Goal: Task Accomplishment & Management: Manage account settings

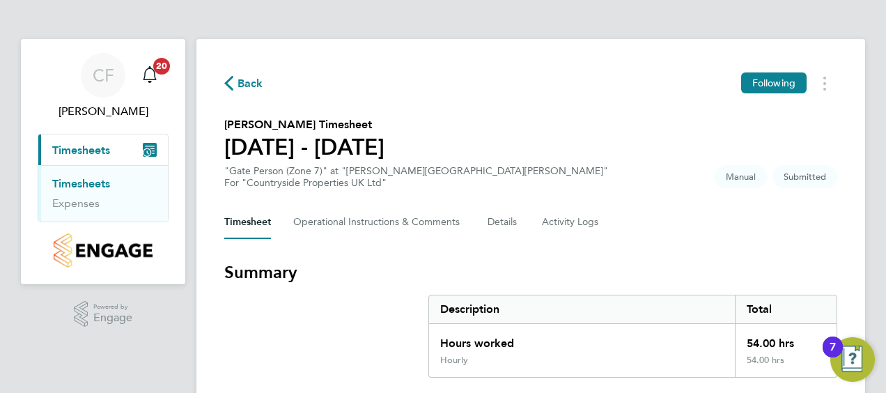
drag, startPoint x: 878, startPoint y: 237, endPoint x: 870, endPoint y: 286, distance: 49.5
drag, startPoint x: 870, startPoint y: 286, endPoint x: 835, endPoint y: 266, distance: 40.3
click at [835, 266] on h3 "Summary" at bounding box center [530, 272] width 613 height 22
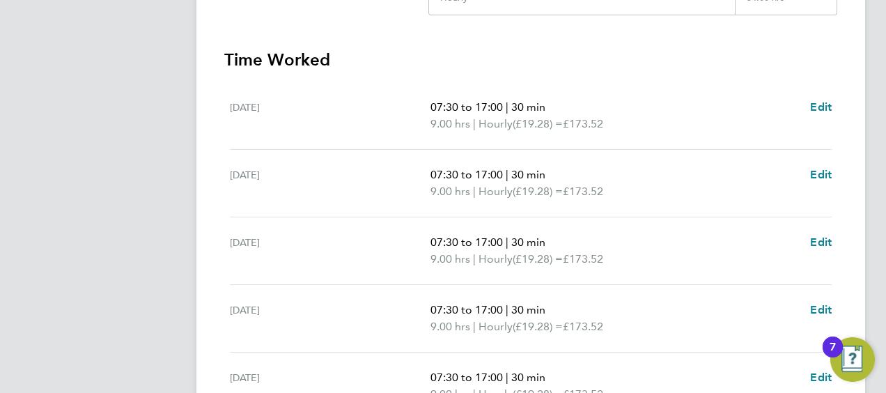
scroll to position [628, 0]
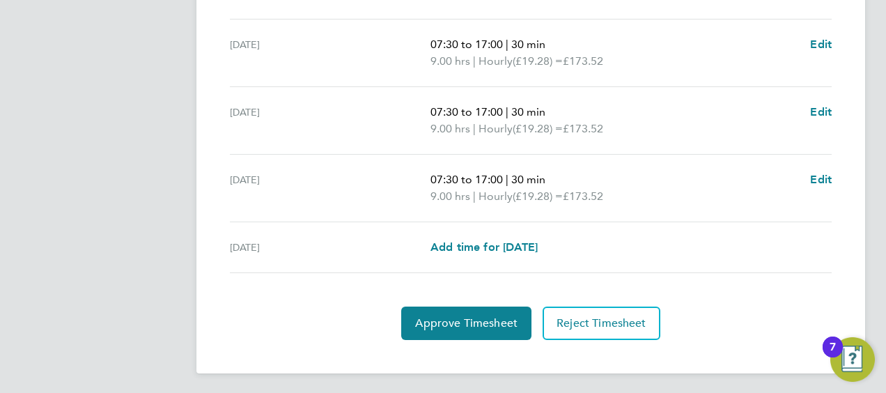
drag, startPoint x: 835, startPoint y: 266, endPoint x: 771, endPoint y: 361, distance: 115.0
drag, startPoint x: 771, startPoint y: 361, endPoint x: 734, endPoint y: 321, distance: 54.2
click at [734, 321] on div "Approve Timesheet Reject Timesheet" at bounding box center [530, 323] width 613 height 33
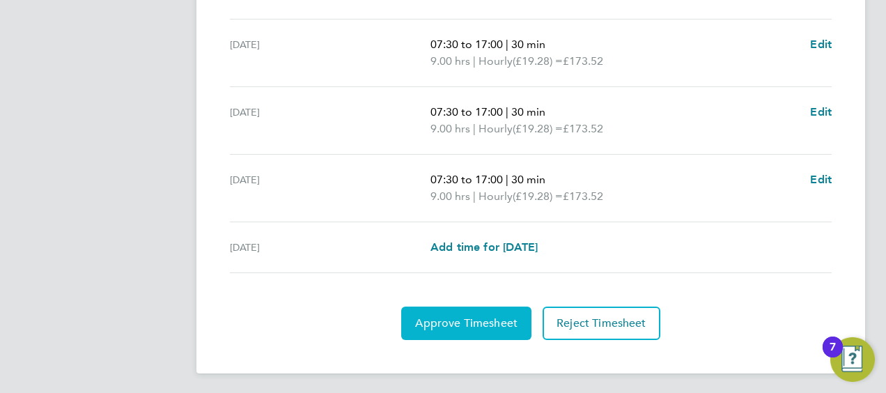
click at [433, 316] on span "Approve Timesheet" at bounding box center [466, 323] width 102 height 14
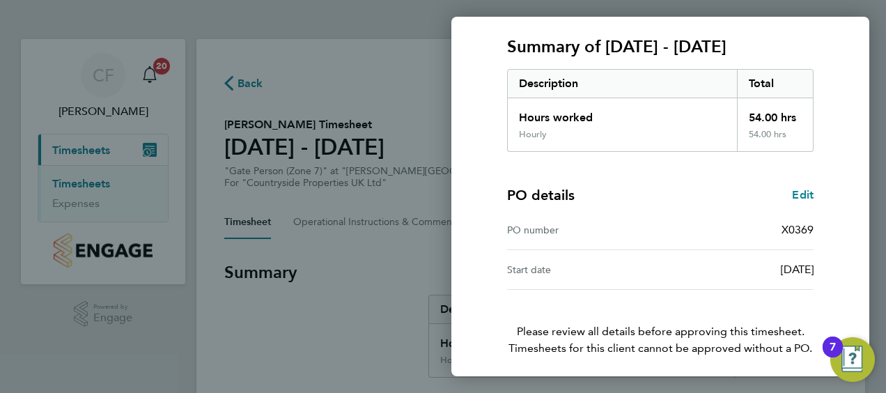
scroll to position [233, 0]
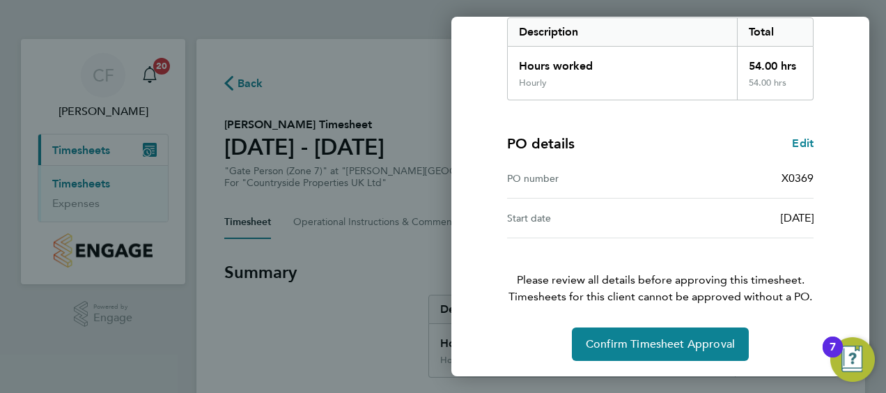
drag, startPoint x: 819, startPoint y: 193, endPoint x: 797, endPoint y: 364, distance: 172.1
click at [797, 364] on div "Timesheet approval of [PERSON_NAME] Gate Person (Zone 7) · Countryside Properti…" at bounding box center [661, 103] width 418 height 550
drag, startPoint x: 797, startPoint y: 364, endPoint x: 785, endPoint y: 339, distance: 27.1
click at [785, 339] on div "Confirm Timesheet Approval" at bounding box center [661, 344] width 340 height 33
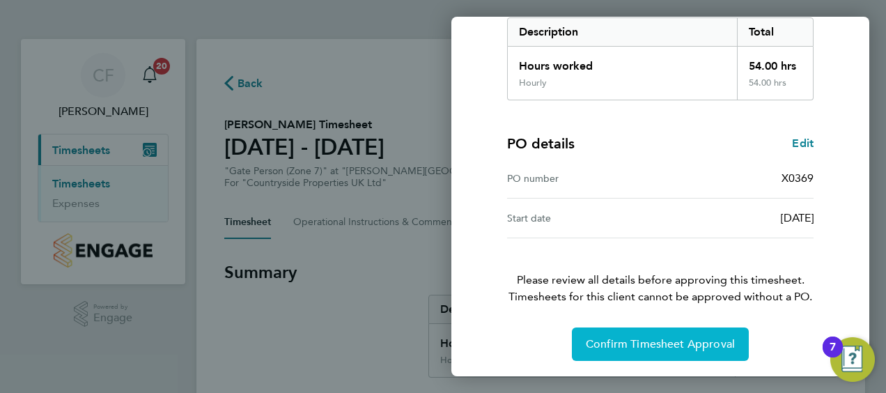
click at [681, 341] on span "Confirm Timesheet Approval" at bounding box center [660, 344] width 149 height 14
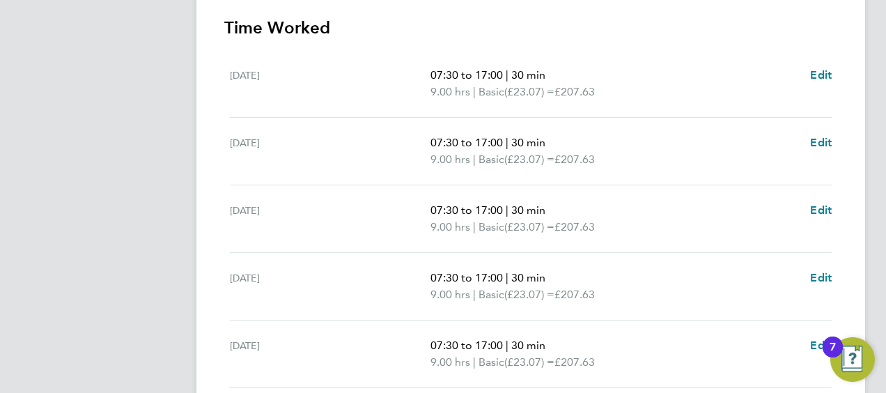
scroll to position [611, 0]
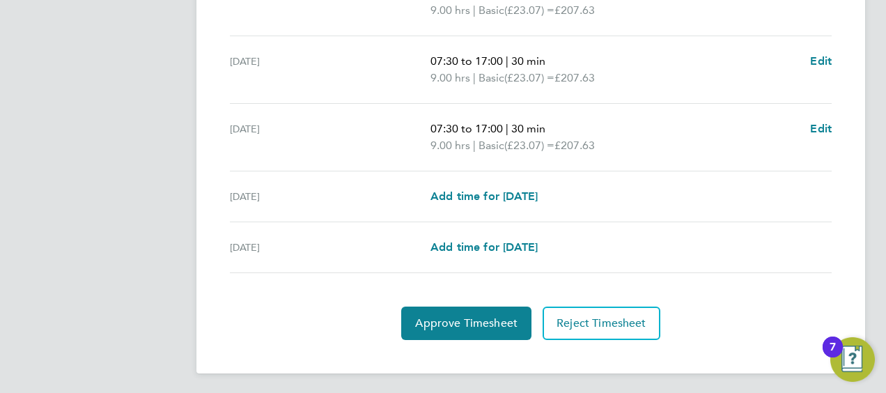
drag, startPoint x: 637, startPoint y: 191, endPoint x: 654, endPoint y: 410, distance: 220.2
drag, startPoint x: 654, startPoint y: 410, endPoint x: 847, endPoint y: 318, distance: 214.1
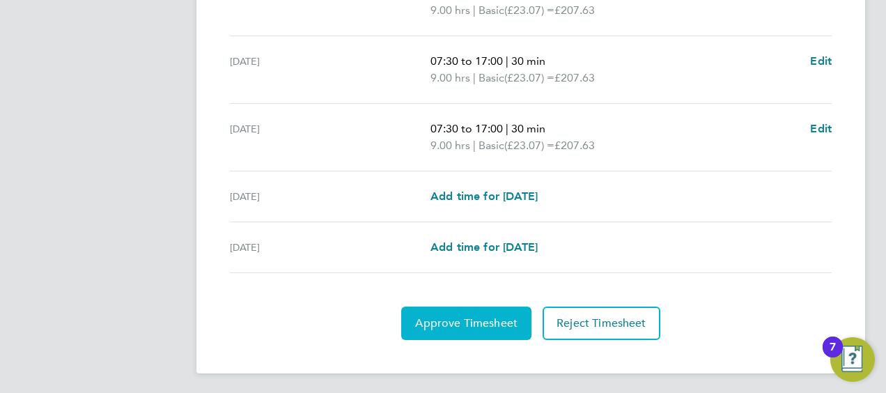
click at [517, 321] on span "Approve Timesheet" at bounding box center [466, 323] width 102 height 14
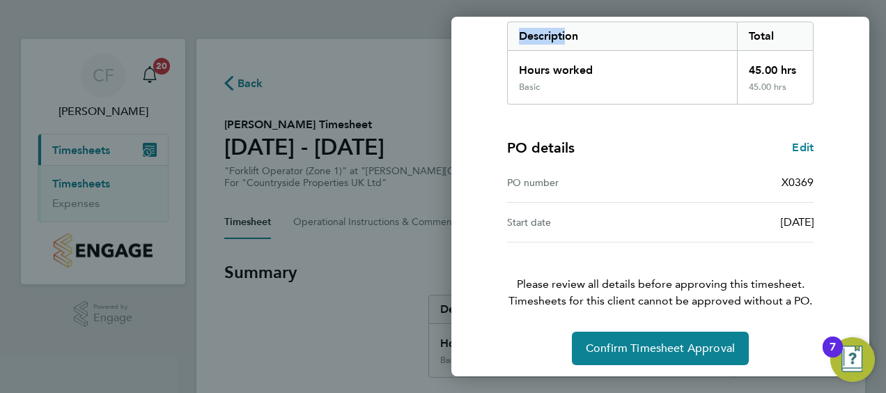
scroll to position [233, 0]
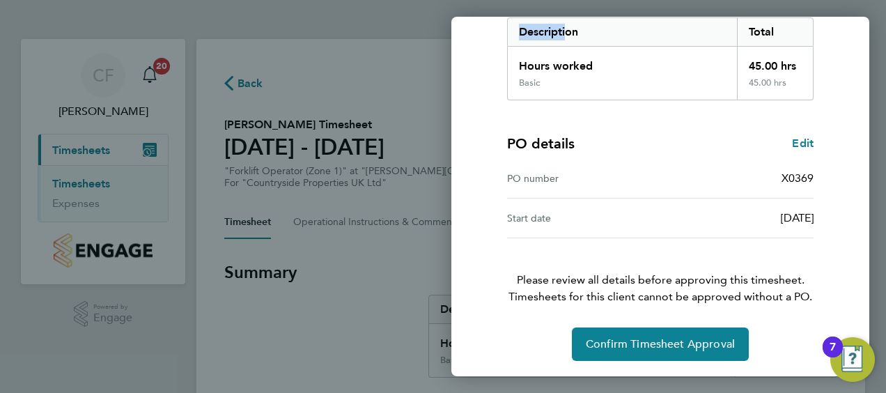
drag, startPoint x: 562, startPoint y: 259, endPoint x: 564, endPoint y: 380, distance: 121.3
click at [564, 380] on div "Back Timesheet approval of Wayne Griffiths Forklift Operator (Zone 1) · Country…" at bounding box center [443, 196] width 886 height 393
drag, startPoint x: 564, startPoint y: 380, endPoint x: 778, endPoint y: 315, distance: 224.2
click at [778, 315] on div "Timesheet approval of Wayne Griffiths Forklift Operator (Zone 1) · Countryside …" at bounding box center [661, 103] width 340 height 516
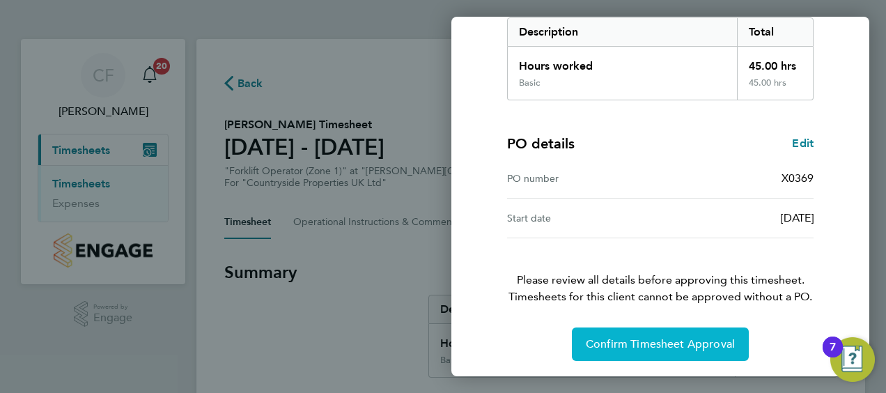
click at [725, 333] on button "Confirm Timesheet Approval" at bounding box center [660, 344] width 177 height 33
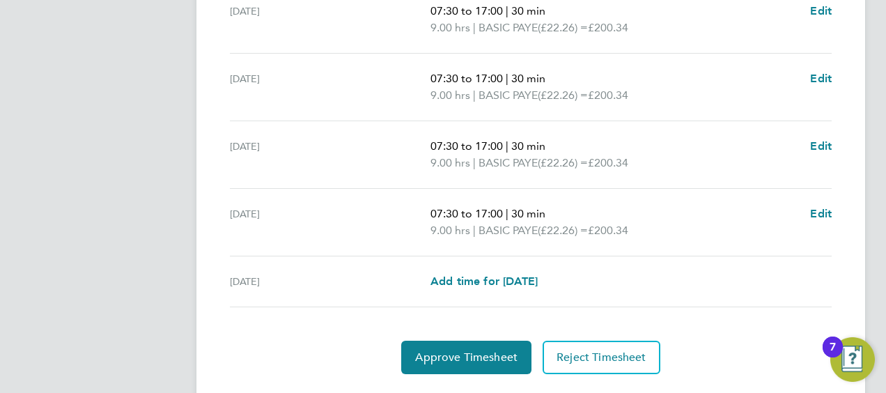
scroll to position [628, 0]
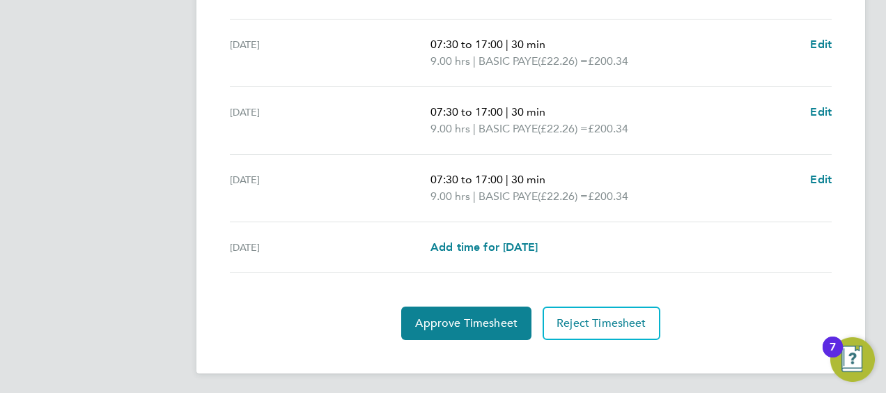
drag, startPoint x: 707, startPoint y: 307, endPoint x: 704, endPoint y: 417, distance: 109.4
click at [325, 296] on section "Time Worked Mon 18 Aug 07:30 to 17:00 | 30 min 9.00 hrs | BASIC PAYE (£22.26) =…" at bounding box center [530, 61] width 613 height 557
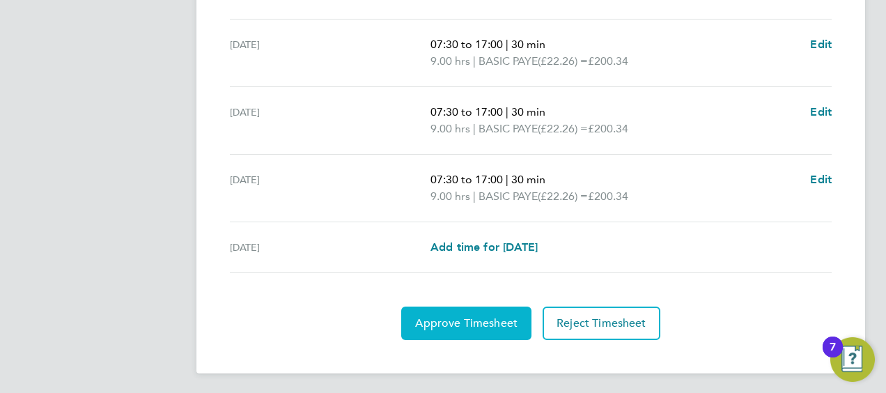
click at [430, 327] on button "Approve Timesheet" at bounding box center [466, 323] width 130 height 33
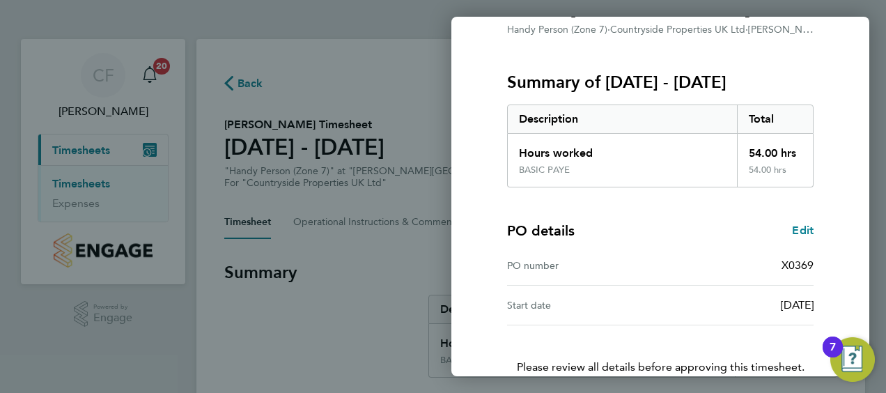
scroll to position [233, 0]
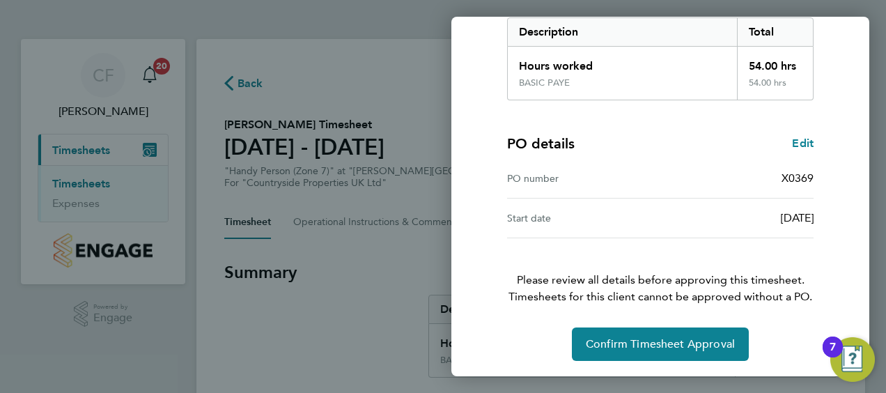
drag, startPoint x: 632, startPoint y: 261, endPoint x: 641, endPoint y: 376, distance: 115.3
click at [641, 376] on div "Timesheet approval of Ryan Worthington Handy Person (Zone 7) · Countryside Prop…" at bounding box center [661, 103] width 418 height 550
drag, startPoint x: 641, startPoint y: 376, endPoint x: 516, endPoint y: 339, distance: 130.8
click at [516, 339] on div "Confirm Timesheet Approval" at bounding box center [661, 344] width 340 height 33
click at [530, 337] on div "Confirm Timesheet Approval" at bounding box center [661, 344] width 340 height 33
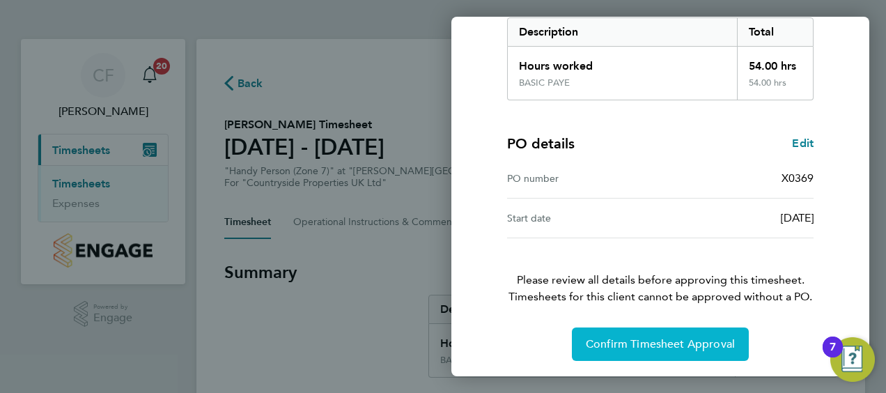
click at [613, 342] on span "Confirm Timesheet Approval" at bounding box center [660, 344] width 149 height 14
